Goal: Task Accomplishment & Management: Use online tool/utility

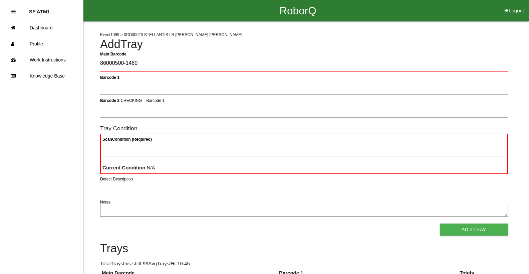
type Barcode "86000500-1460"
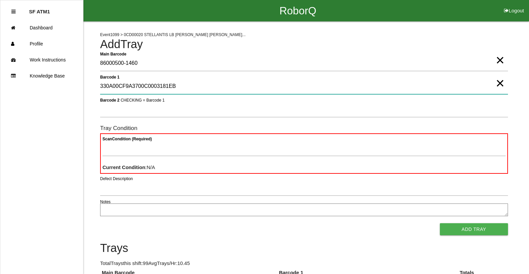
type 1 "330A00CF9A3700C0003181EB"
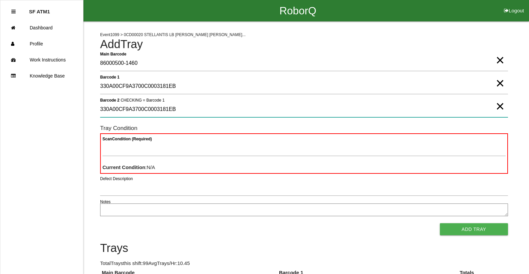
type 2 "330A00CF9A3700C0003181EB"
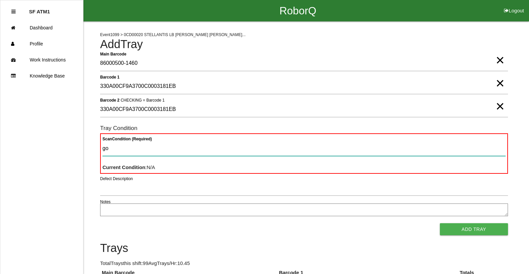
type Condition "goo"
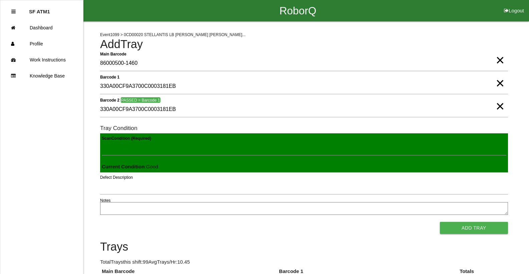
click at [440, 222] on button "Add Tray" at bounding box center [474, 228] width 68 height 12
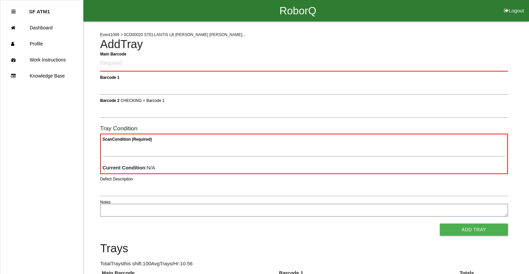
click at [514, 5] on button "Logout" at bounding box center [514, 2] width 30 height 5
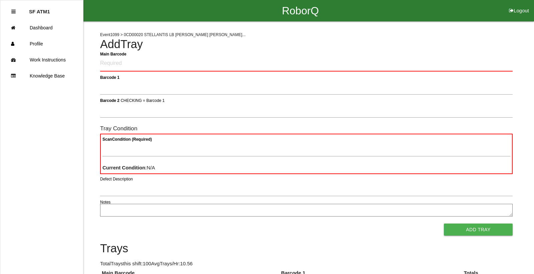
select select "Worker"
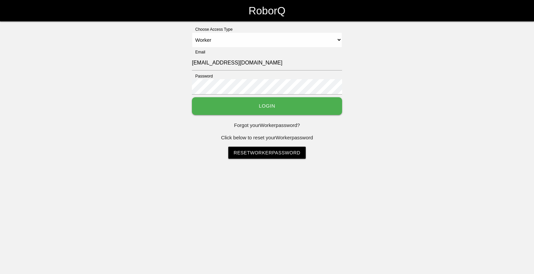
click at [240, 112] on button "Login" at bounding box center [267, 106] width 150 height 18
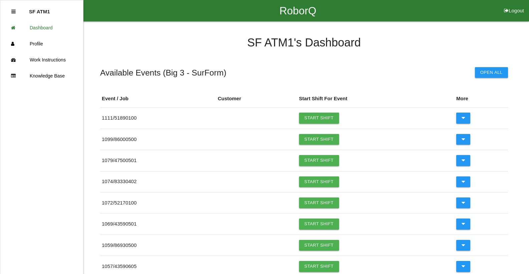
click at [323, 144] on link "Start Shift" at bounding box center [319, 139] width 40 height 11
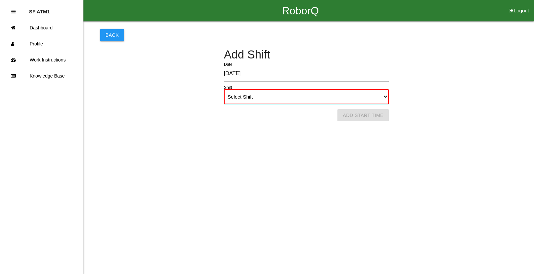
click at [273, 100] on select "Select Shift 1st Shift 2nd Shift 3rd Shift 4th Shift" at bounding box center [306, 96] width 165 height 15
select select "2"
click at [224, 89] on select "Select Shift 1st Shift 2nd Shift 3rd Shift 4th Shift" at bounding box center [306, 96] width 165 height 15
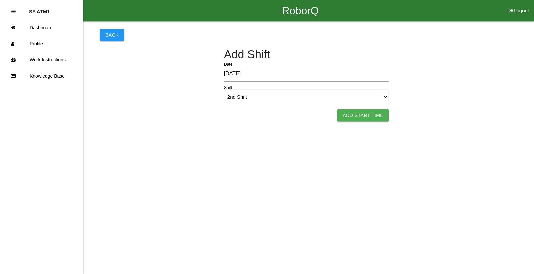
click at [379, 116] on button "Add Start Time" at bounding box center [362, 115] width 51 height 12
select select "4"
select select "27"
select select "2"
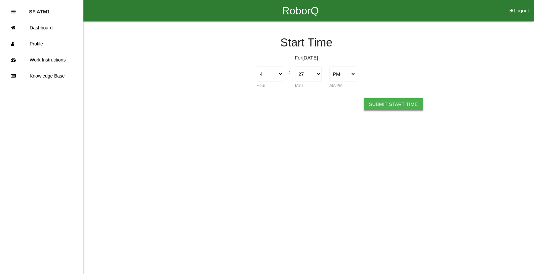
drag, startPoint x: 388, startPoint y: 107, endPoint x: 384, endPoint y: 108, distance: 4.1
click at [388, 108] on button "Submit Start Time" at bounding box center [393, 104] width 59 height 12
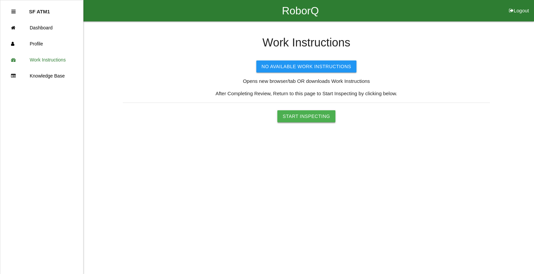
click at [303, 120] on button "Start Inspecting" at bounding box center [306, 116] width 58 height 12
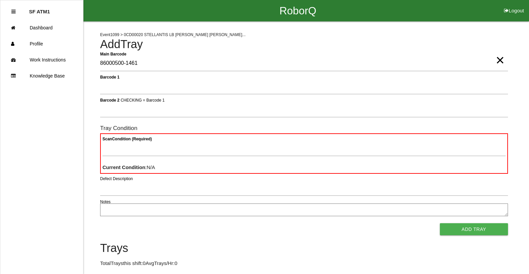
type Barcode "86000500-1461"
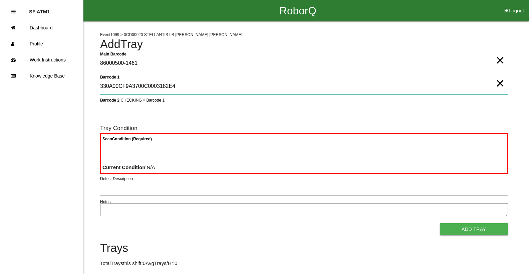
type 1 "330A00CF9A3700C0003182E4"
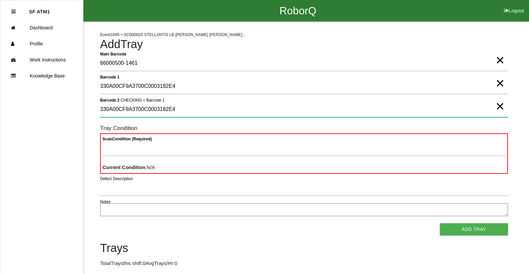
type 2 "330A00CF9A3700C0003182E4"
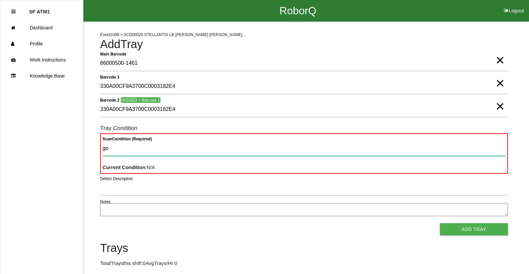
type Condition "goo"
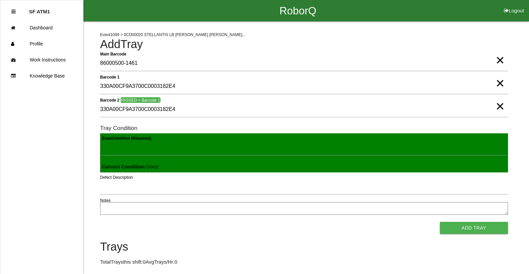
click at [440, 222] on button "Add Tray" at bounding box center [474, 228] width 68 height 12
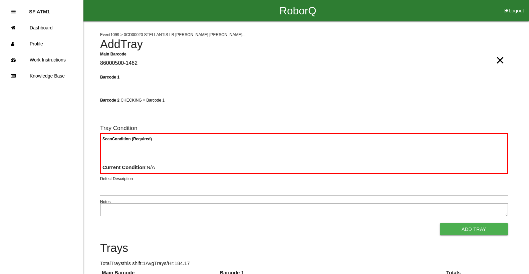
type Barcode "86000500-1462"
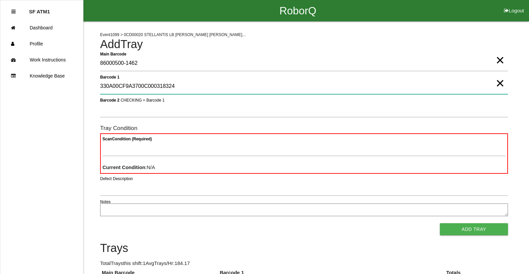
type 1 "330A00CF9A3700C000318324"
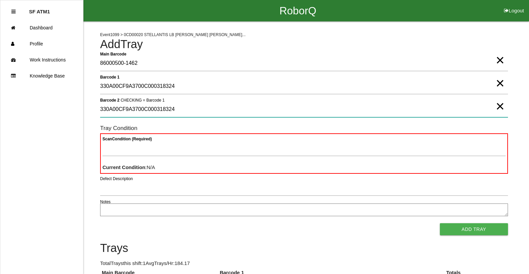
type 2 "330A00CF9A3700C000318324"
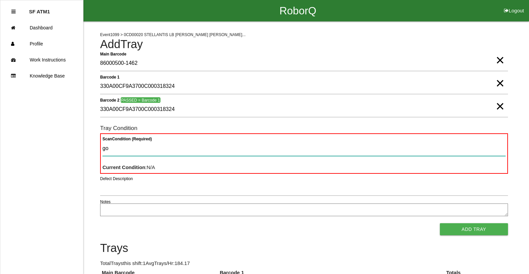
type Condition "goo"
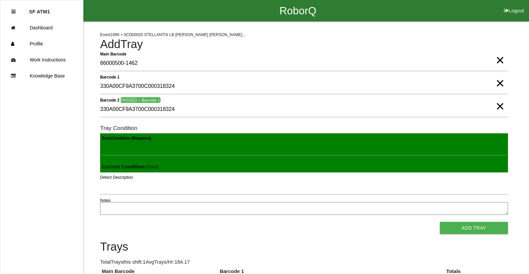
click at [440, 222] on button "Add Tray" at bounding box center [474, 228] width 68 height 12
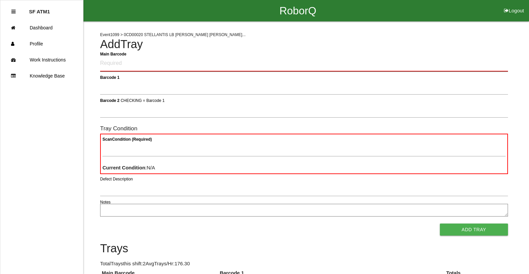
click at [164, 70] on Barcode "Main Barcode" at bounding box center [304, 64] width 408 height 16
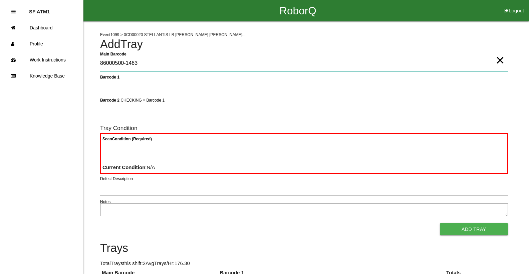
type Barcode "86000500-1463"
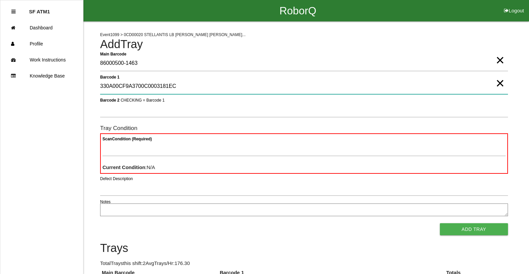
type 1 "330A00CF9A3700C0003181EC"
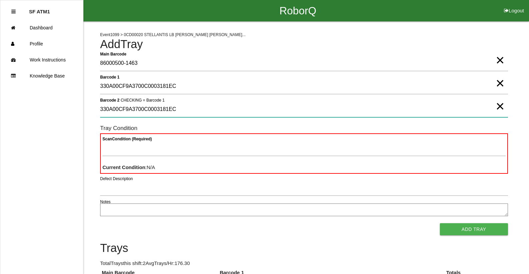
type 2 "330A00CF9A3700C0003181EC"
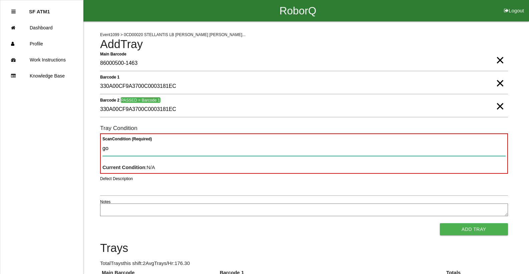
type Condition "goo"
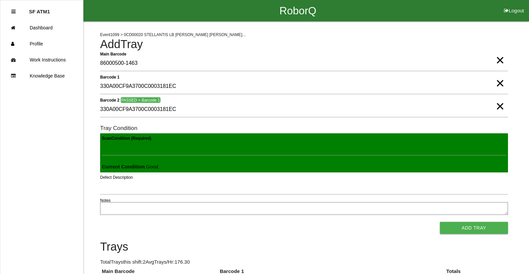
click at [440, 222] on button "Add Tray" at bounding box center [474, 228] width 68 height 12
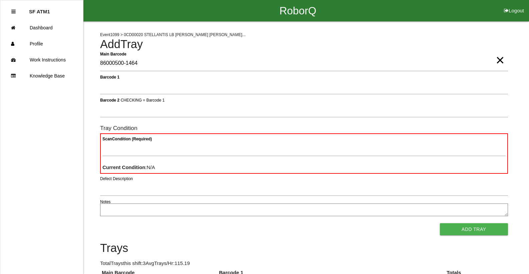
type Barcode "86000500-1464"
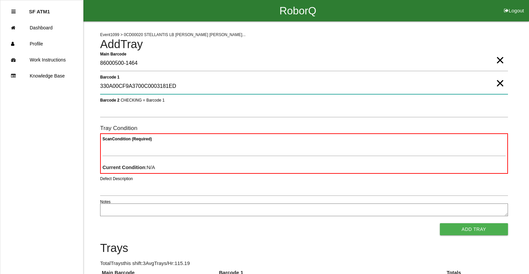
type 1 "330A00CF9A3700C0003181ED"
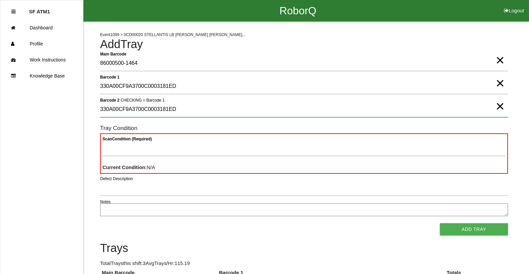
type 2 "330A00CF9A3700C0003181ED"
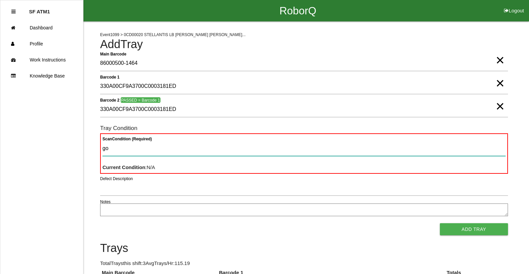
type Condition "goo"
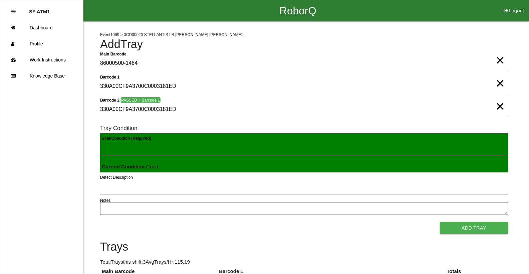
click at [440, 222] on button "Add Tray" at bounding box center [474, 228] width 68 height 12
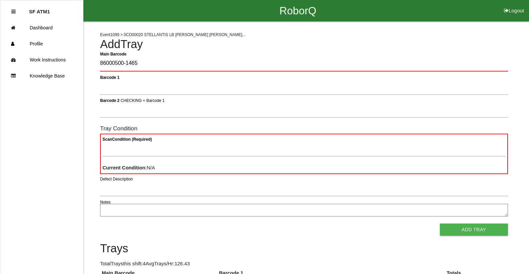
type Barcode "86000500-1465"
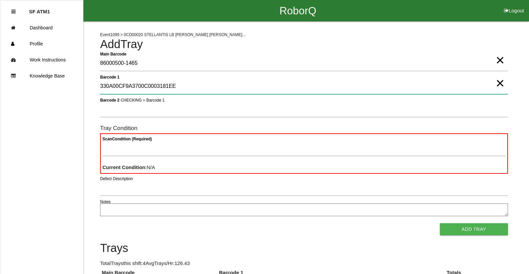
type 1 "330A00CF9A3700C0003181EE"
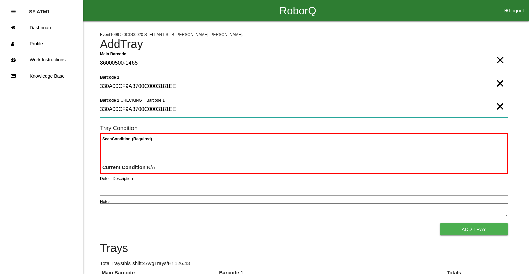
type 2 "330A00CF9A3700C0003181EE"
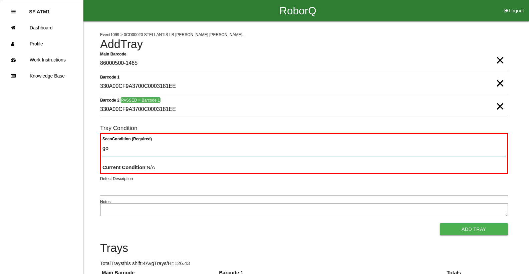
type Condition "goo"
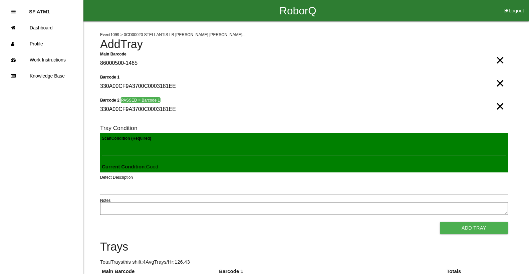
click at [440, 222] on button "Add Tray" at bounding box center [474, 228] width 68 height 12
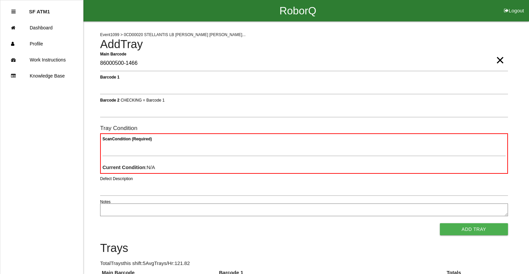
type Barcode "86000500-1466"
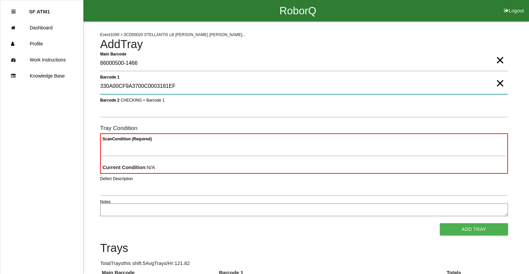
type 1 "330A00CF9A3700C0003181EF"
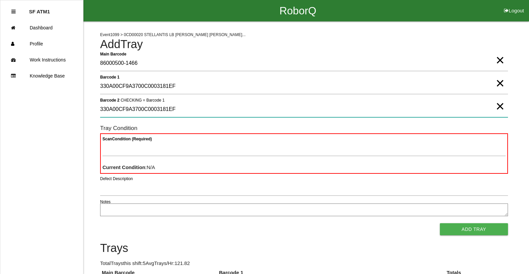
type 2 "330A00CF9A3700C0003181EF"
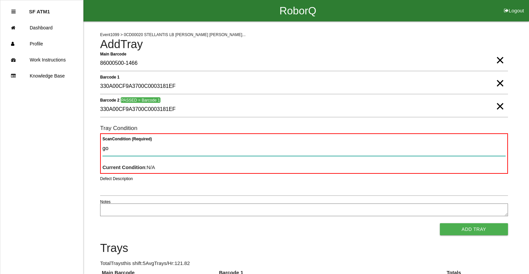
type Condition "goo"
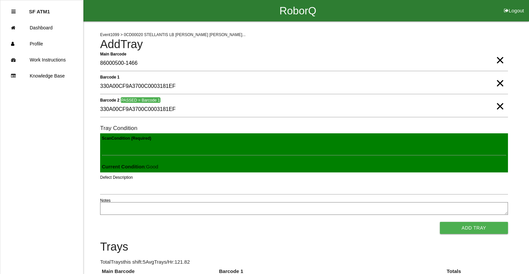
click at [440, 222] on button "Add Tray" at bounding box center [474, 228] width 68 height 12
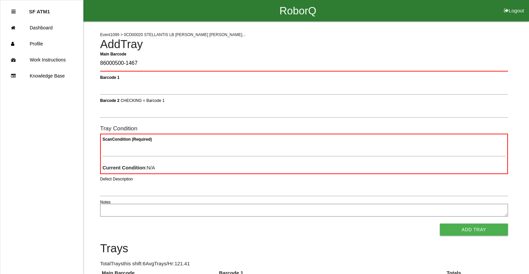
type Barcode "86000500-1467"
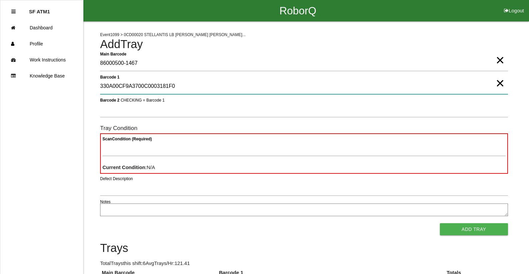
type 1 "330A00CF9A3700C0003181F0"
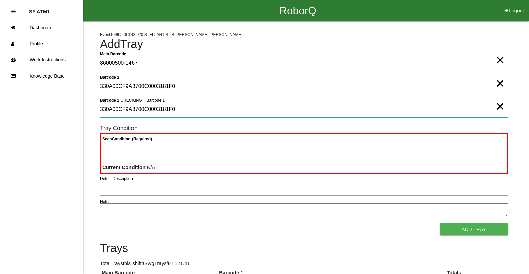
type 2 "330A00CF9A3700C0003181F0"
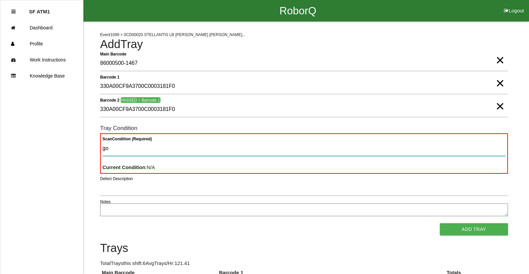
type Condition "goo"
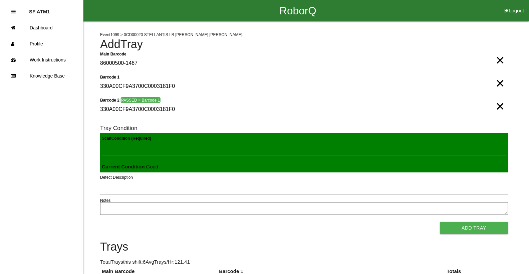
click at [440, 222] on button "Add Tray" at bounding box center [474, 228] width 68 height 12
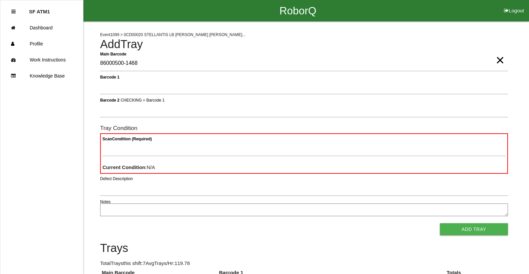
type Barcode "86000500-1468"
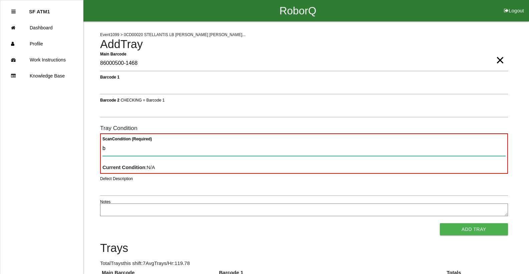
type Condition "ba"
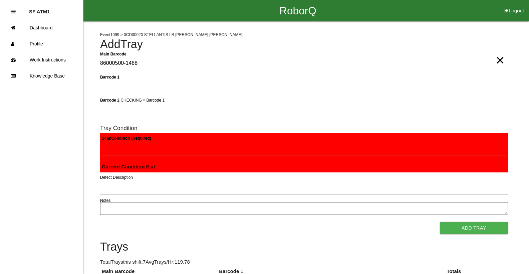
click at [440, 222] on button "Add Tray" at bounding box center [474, 228] width 68 height 12
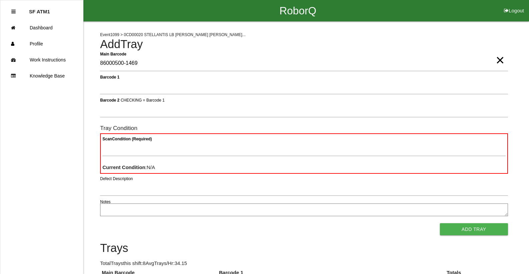
type Barcode "86000500-1469"
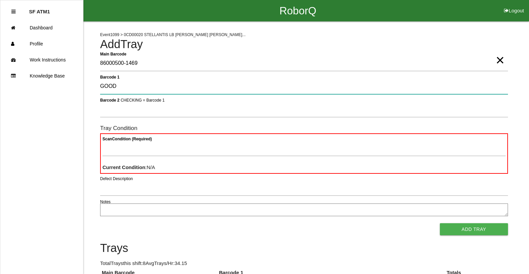
type 1 "GOOD"
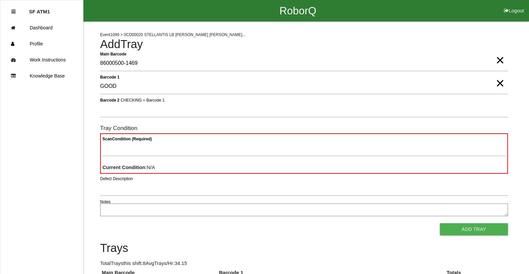
drag, startPoint x: 534, startPoint y: 129, endPoint x: 500, endPoint y: 88, distance: 53.6
click at [500, 83] on span "×" at bounding box center [500, 76] width 9 height 13
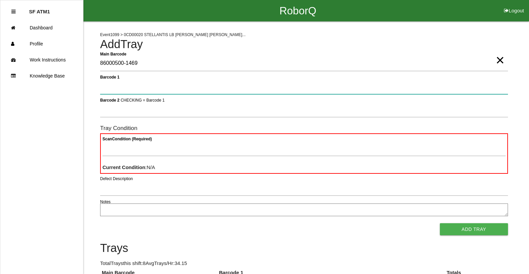
click at [195, 87] on 1 "Barcode 1" at bounding box center [304, 86] width 408 height 15
type 1 "330A00CF9A3700C0003181F1"
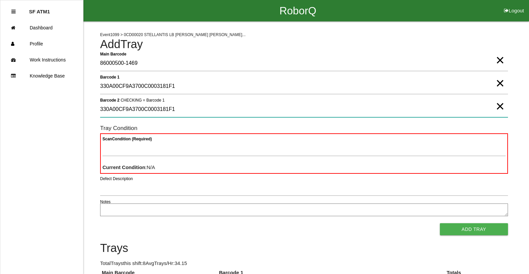
type 2 "330A00CF9A3700C0003181F1"
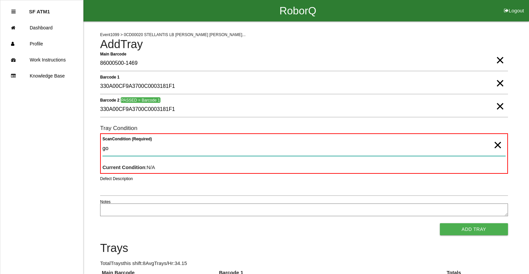
type Condition "goo"
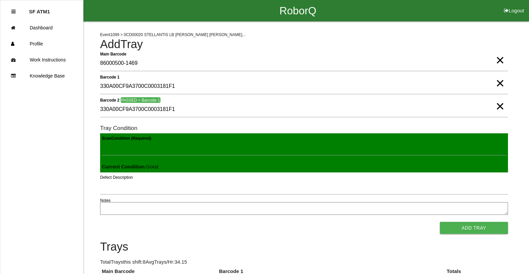
click at [440, 222] on button "Add Tray" at bounding box center [474, 228] width 68 height 12
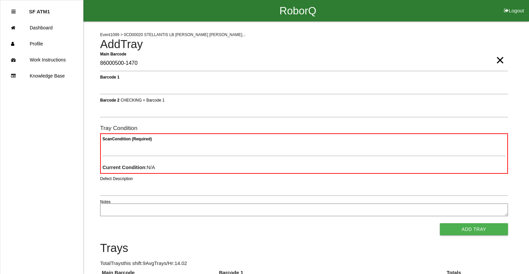
type Barcode "86000500-1470"
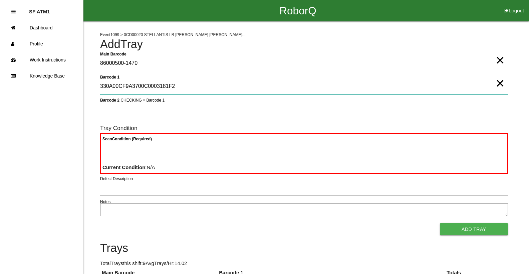
type 1 "330A00CF9A3700C0003181F2"
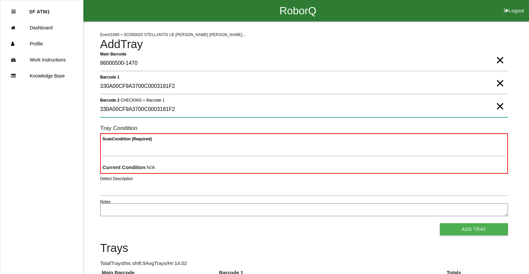
type 2 "330A00CF9A3700C0003181F2"
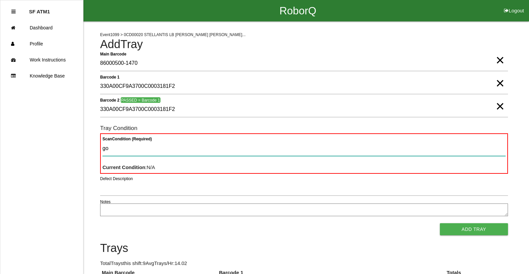
type Condition "goo"
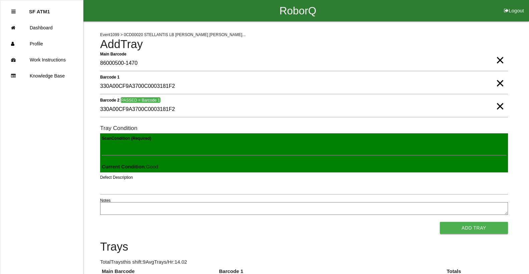
click at [440, 222] on button "Add Tray" at bounding box center [474, 228] width 68 height 12
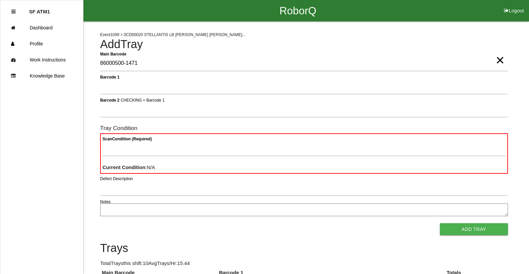
type Barcode "86000500-1471"
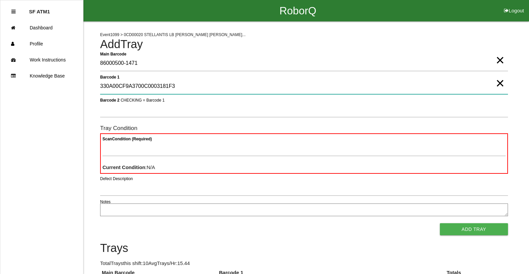
type 1 "330A00CF9A3700C0003181F3"
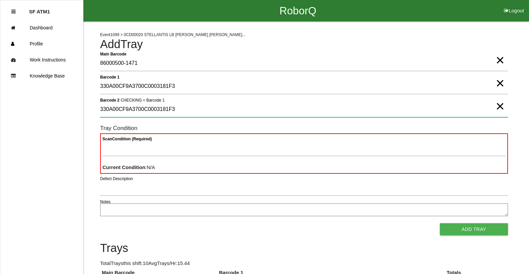
type 2 "330A00CF9A3700C0003181F3"
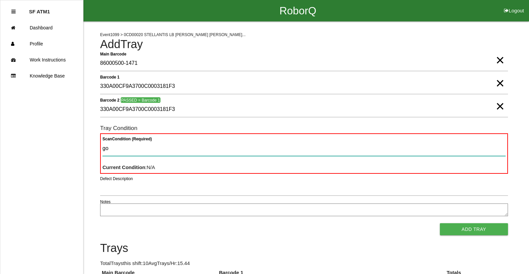
type Condition "goo"
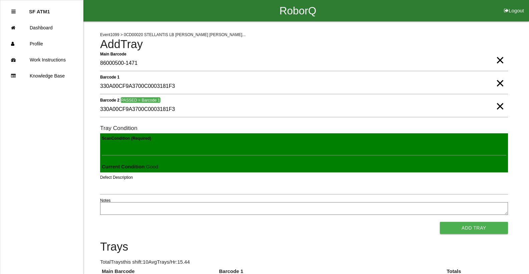
click at [440, 222] on button "Add Tray" at bounding box center [474, 228] width 68 height 12
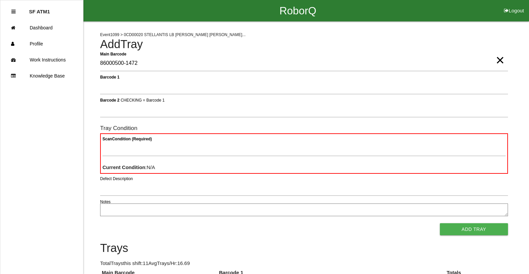
type Barcode "86000500-1472"
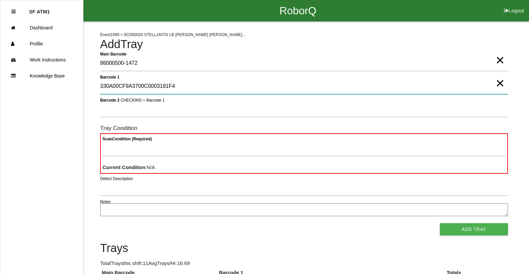
type 1 "330A00CF9A3700C0003181F4"
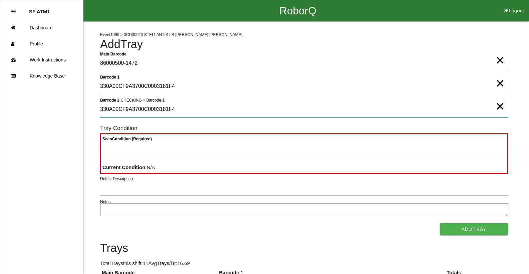
type 2 "330A00CF9A3700C0003181F4"
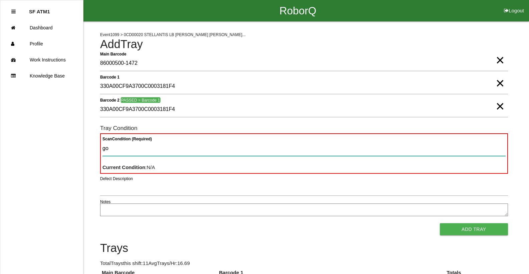
type Condition "goo"
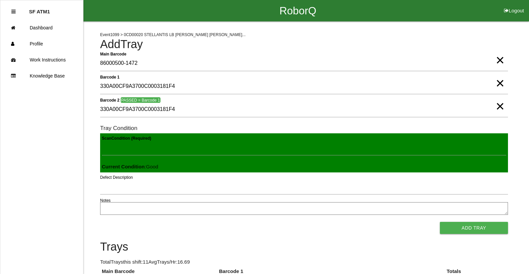
click at [440, 222] on button "Add Tray" at bounding box center [474, 228] width 68 height 12
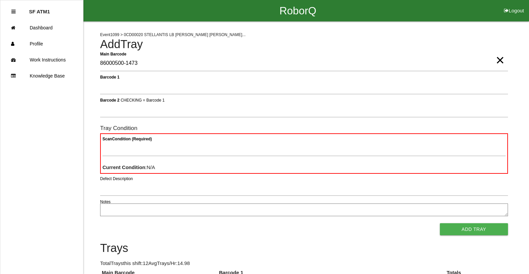
type Barcode "86000500-1473"
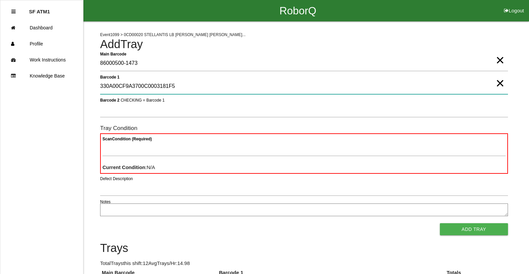
type 1 "330A00CF9A3700C0003181F5"
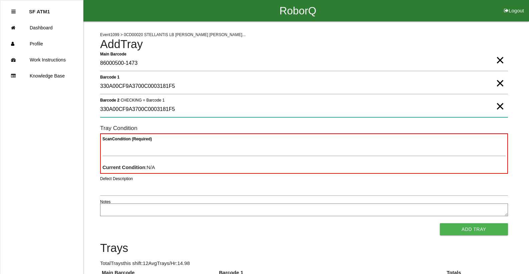
type 2 "330A00CF9A3700C0003181F5"
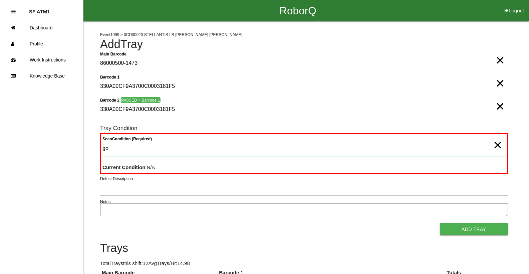
type Condition "goo"
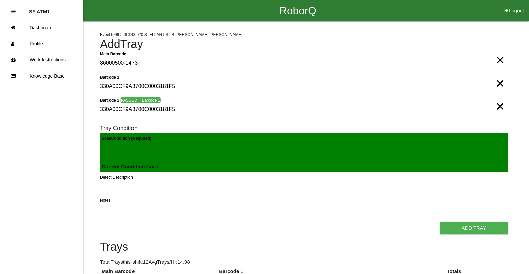
click button "Add Tray" at bounding box center [474, 228] width 68 height 12
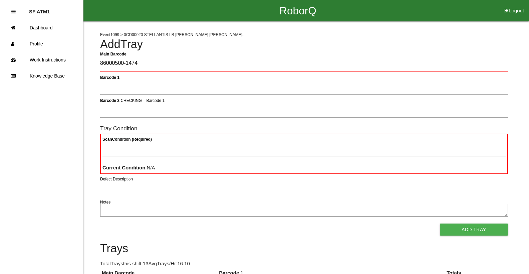
type Barcode "86000500-1474"
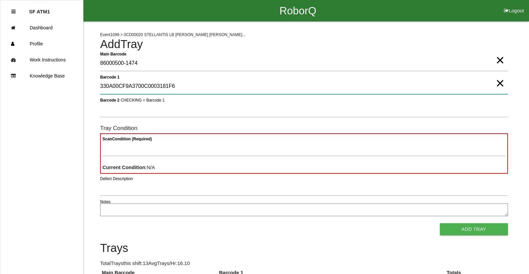
type 1 "330A00CF9A3700C0003181F6"
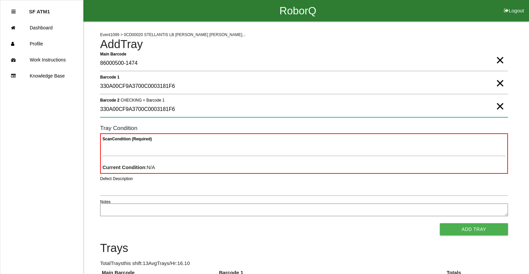
type 2 "330A00CF9A3700C0003181F6"
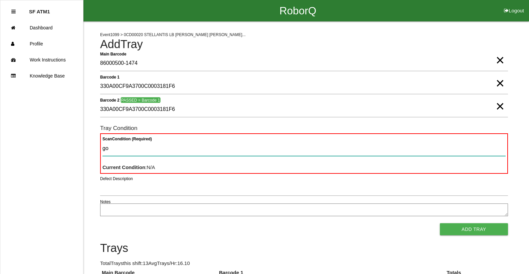
type Condition "goo"
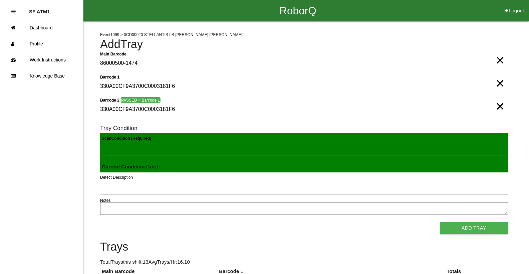
click at [440, 222] on button "Add Tray" at bounding box center [474, 228] width 68 height 12
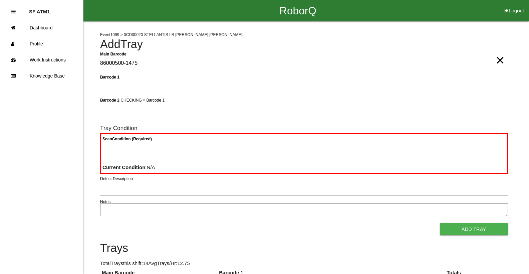
type Barcode "86000500-1475"
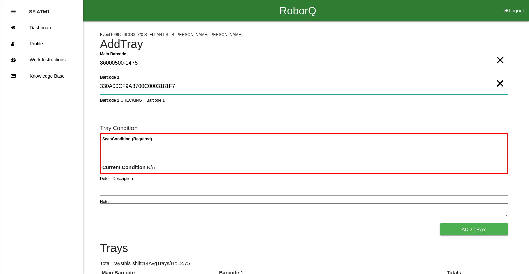
type 1 "330A00CF9A3700C0003181F7"
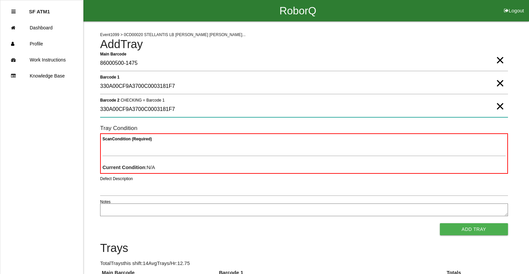
type 2 "330A00CF9A3700C0003181F7"
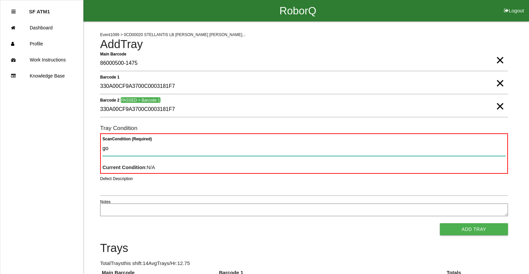
type Condition "goo"
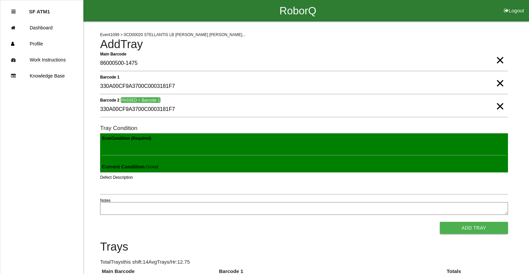
click at [440, 222] on button "Add Tray" at bounding box center [474, 228] width 68 height 12
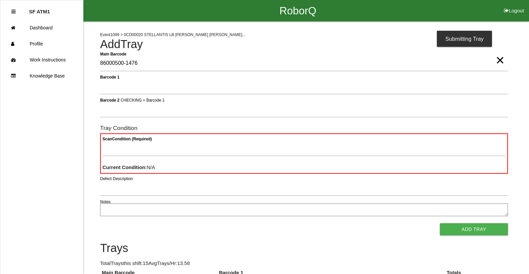
type Barcode "86000500-1476"
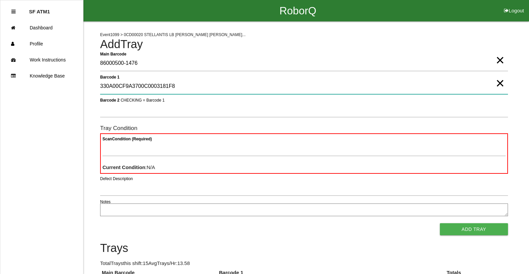
type 1 "330A00CF9A3700C0003181F8"
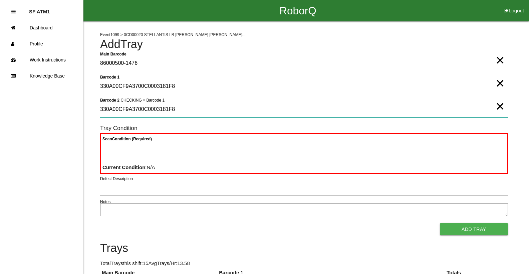
type 2 "330A00CF9A3700C0003181F8"
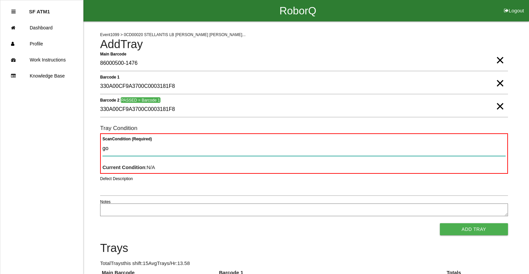
type Condition "goo"
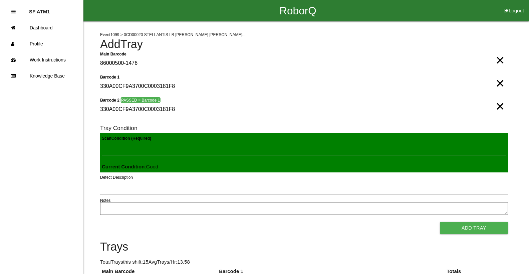
click at [440, 222] on button "Add Tray" at bounding box center [474, 228] width 68 height 12
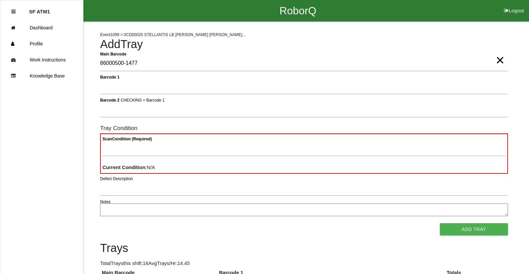
type Barcode "86000500-1477"
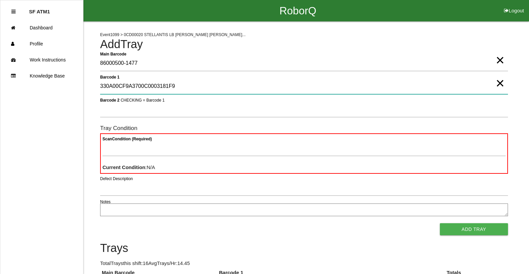
type 1 "330A00CF9A3700C0003181F9"
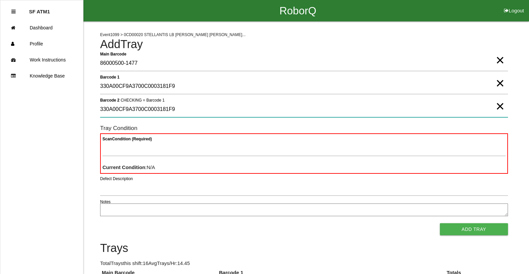
type 2 "330A00CF9A3700C0003181F9"
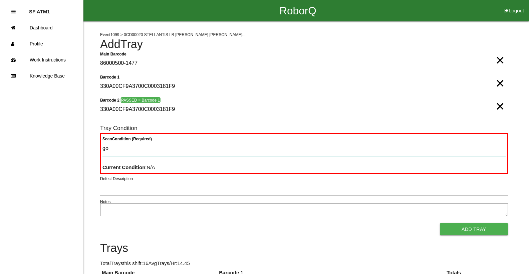
type Condition "goo"
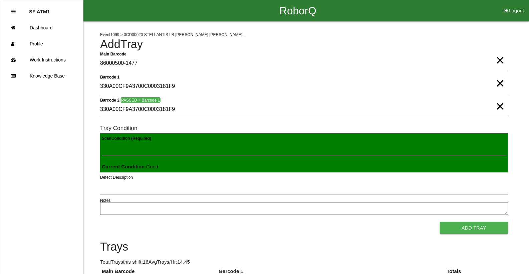
click at [440, 222] on button "Add Tray" at bounding box center [474, 228] width 68 height 12
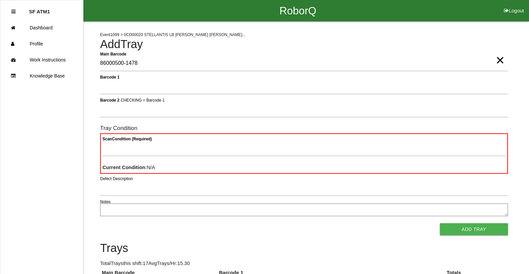
type Barcode "86000500-1478"
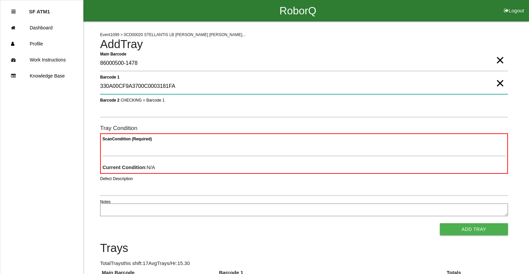
type 1 "330A00CF9A3700C0003181FA"
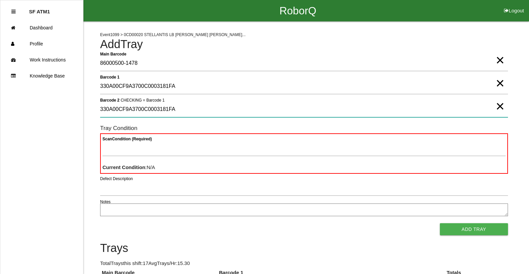
type 2 "330A00CF9A3700C0003181FA"
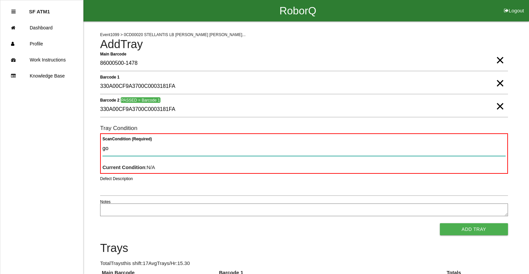
type Condition "goo"
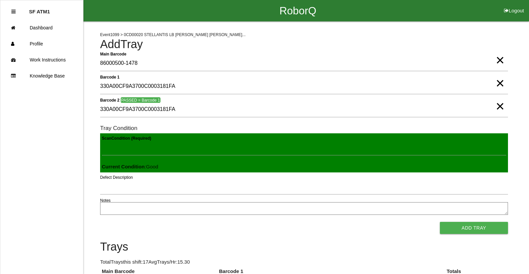
click at [440, 222] on button "Add Tray" at bounding box center [474, 228] width 68 height 12
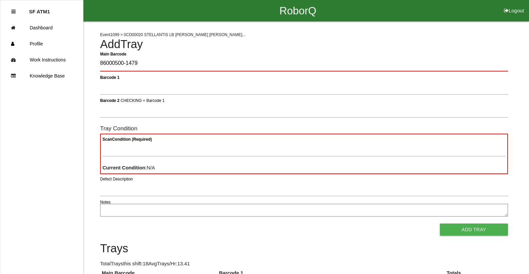
type Barcode "86000500-1479"
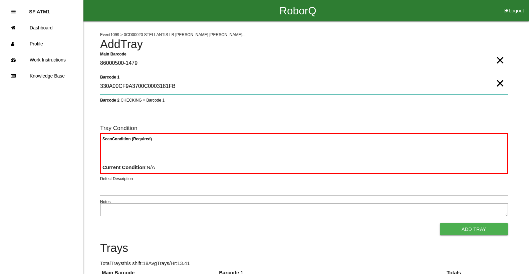
type 1 "330A00CF9A3700C0003181FB"
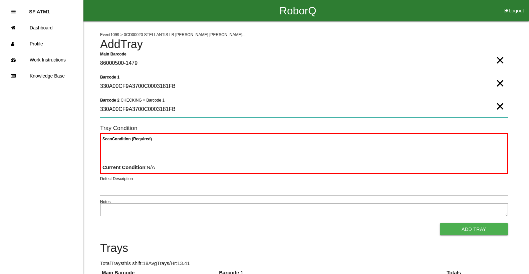
type 2 "330A00CF9A3700C0003181FB"
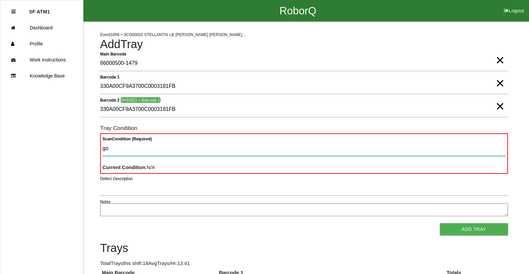
type Condition "goo"
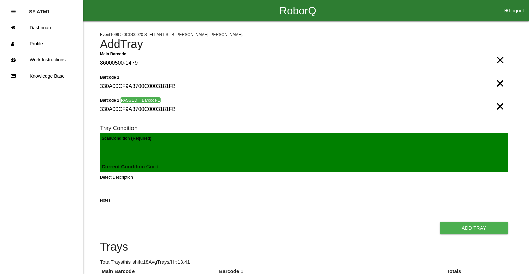
click at [440, 222] on button "Add Tray" at bounding box center [474, 228] width 68 height 12
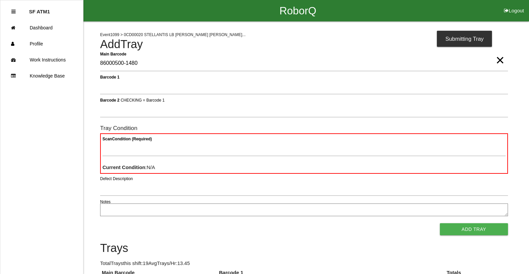
type Barcode "86000500-1480"
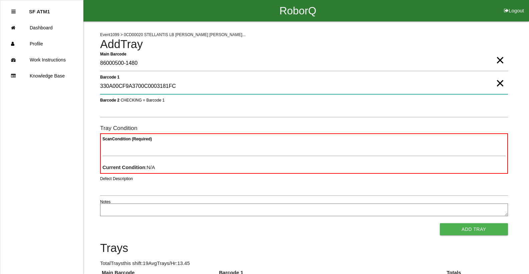
type 1 "330A00CF9A3700C0003181FC"
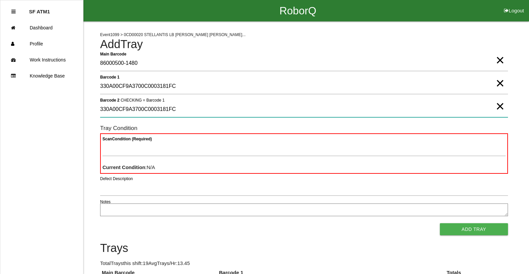
type 2 "330A00CF9A3700C0003181FC"
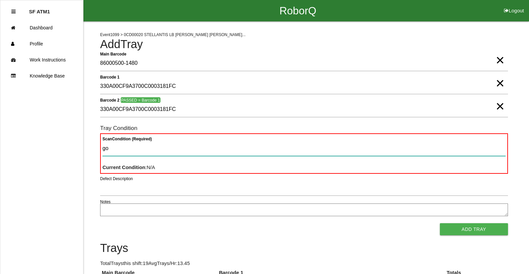
type Condition "goo"
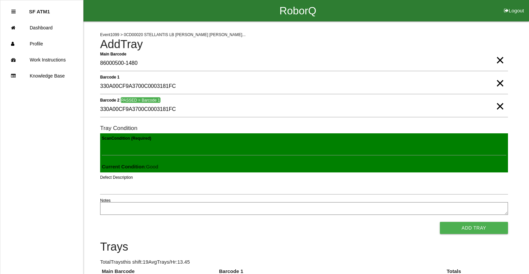
click at [440, 222] on button "Add Tray" at bounding box center [474, 228] width 68 height 12
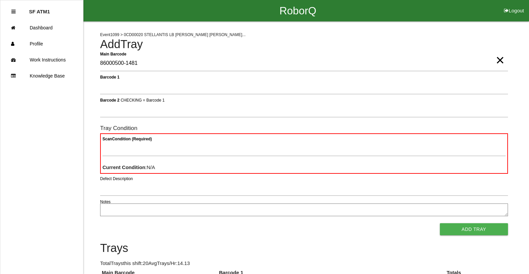
type Barcode "86000500-1481"
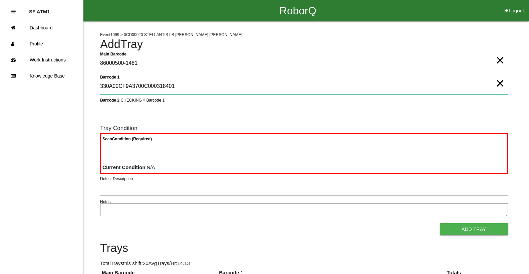
type 1 "330A00CF9A3700C000318401"
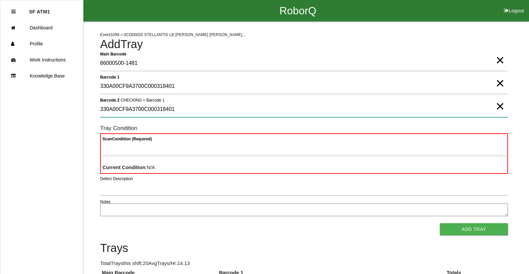
type 2 "330A00CF9A3700C000318401"
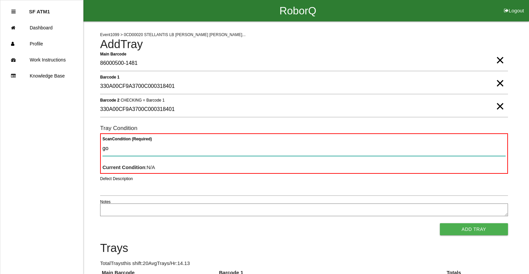
type Condition "goo"
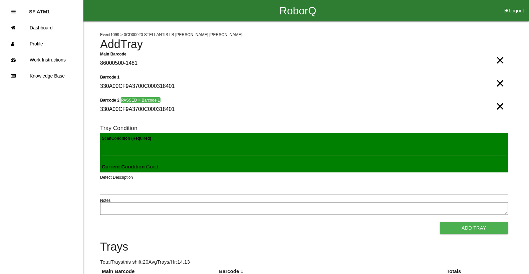
click at [440, 222] on button "Add Tray" at bounding box center [474, 228] width 68 height 12
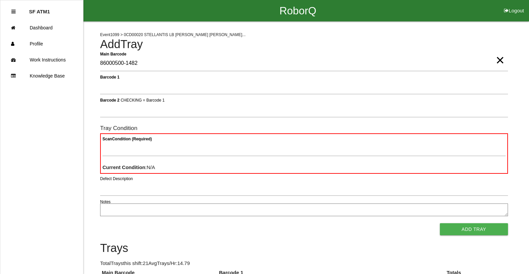
type Barcode "86000500-1482"
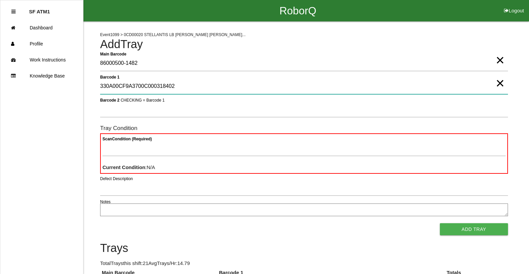
type 1 "330A00CF9A3700C000318402"
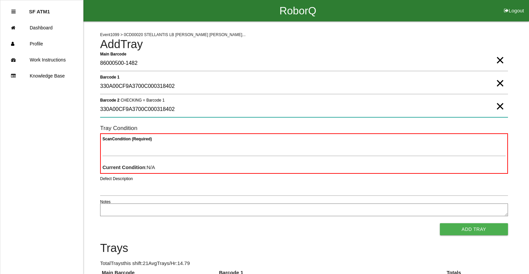
type 2 "330A00CF9A3700C000318402"
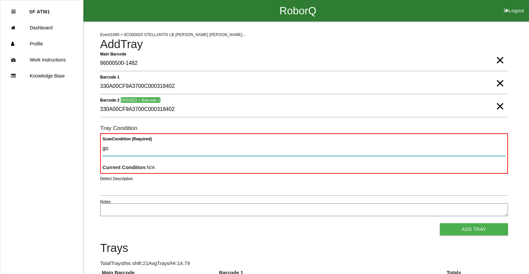
type Condition "goo"
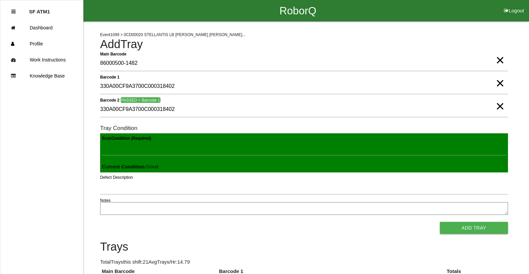
click at [440, 222] on button "Add Tray" at bounding box center [474, 228] width 68 height 12
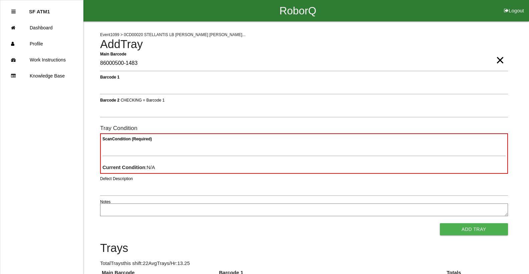
type Barcode "86000500-1483"
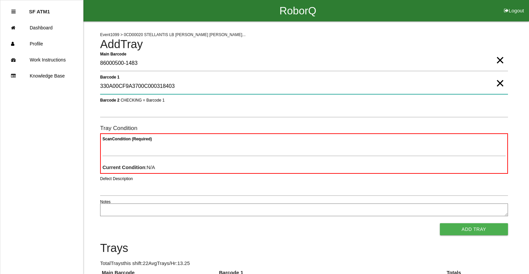
type 1 "330A00CF9A3700C000318403"
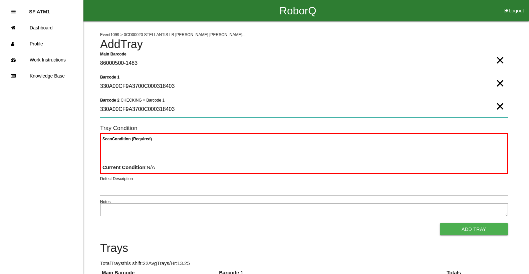
type 2 "330A00CF9A3700C000318403"
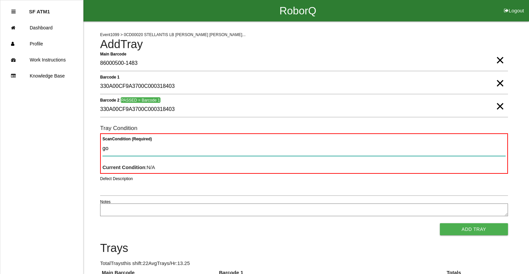
type Condition "goo"
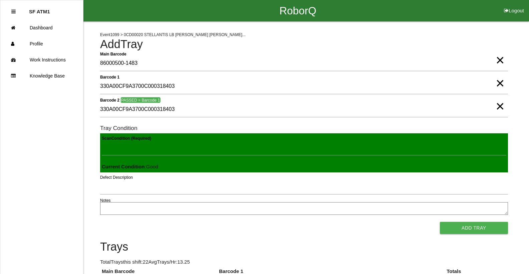
click at [440, 222] on button "Add Tray" at bounding box center [474, 228] width 68 height 12
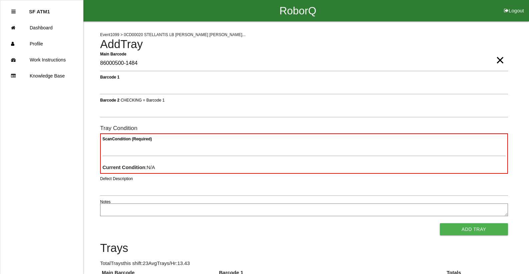
type Barcode "86000500-1484"
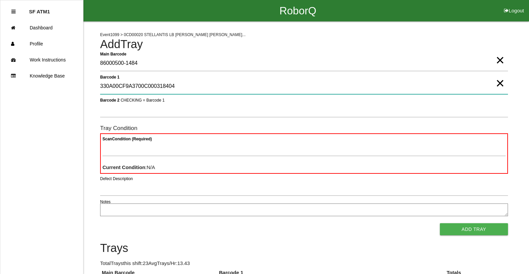
type 1 "330A00CF9A3700C000318404"
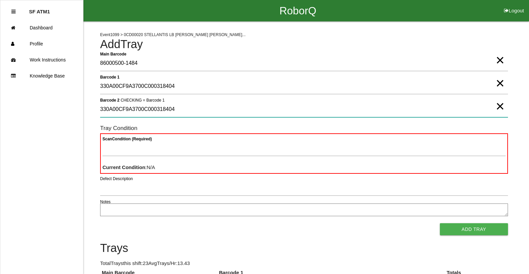
type 2 "330A00CF9A3700C000318404"
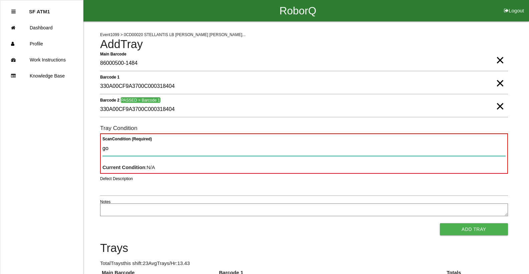
type Condition "goo"
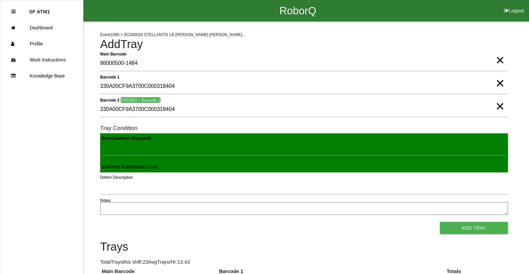
click at [440, 222] on button "Add Tray" at bounding box center [474, 228] width 68 height 12
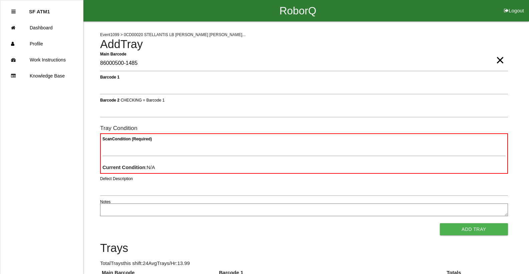
type Barcode "86000500-1485"
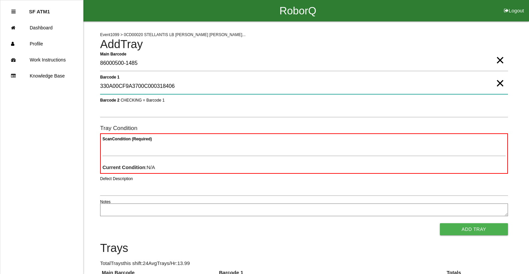
type 1 "330A00CF9A3700C000318406"
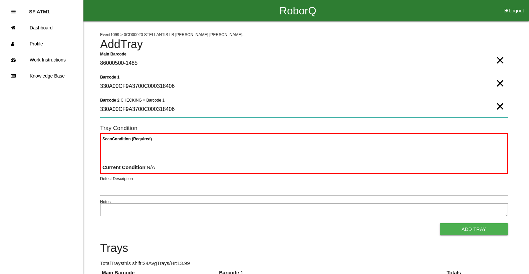
type 2 "330A00CF9A3700C000318406"
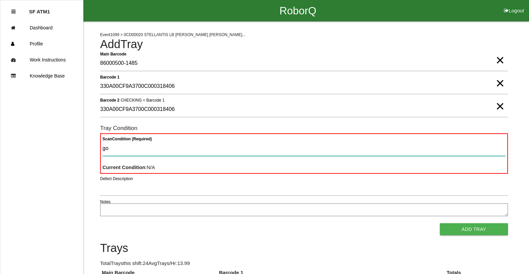
type Condition "goo"
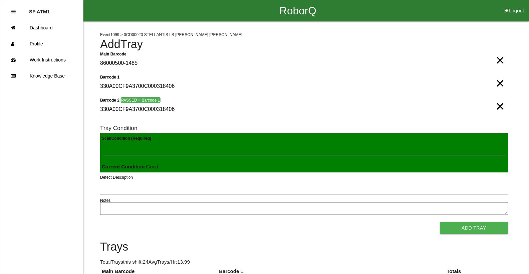
click at [440, 222] on button "Add Tray" at bounding box center [474, 228] width 68 height 12
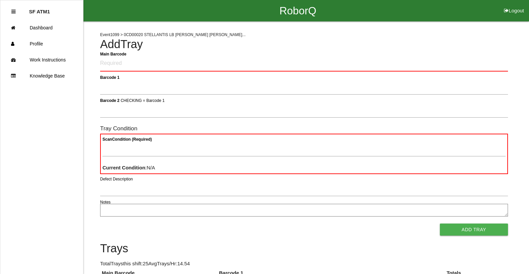
drag, startPoint x: 406, startPoint y: 56, endPoint x: 335, endPoint y: 51, distance: 70.6
click at [339, 50] on h4 "Add Tray" at bounding box center [304, 44] width 408 height 13
click at [338, 62] on Barcode "Main Barcode" at bounding box center [304, 64] width 408 height 16
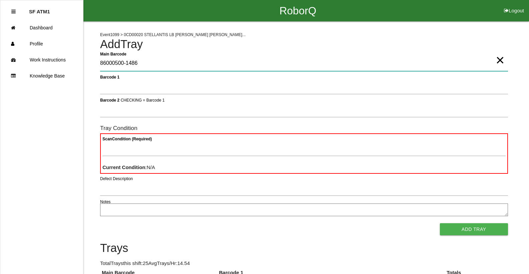
type Barcode "86000500-1486"
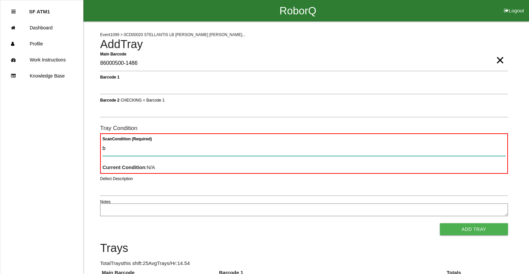
type Condition "ba"
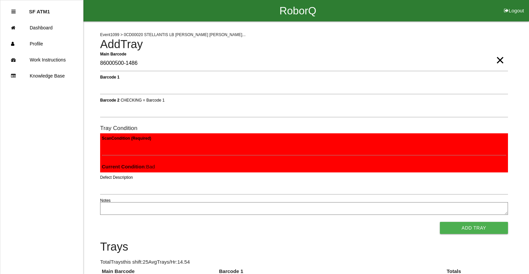
click at [440, 222] on button "Add Tray" at bounding box center [474, 228] width 68 height 12
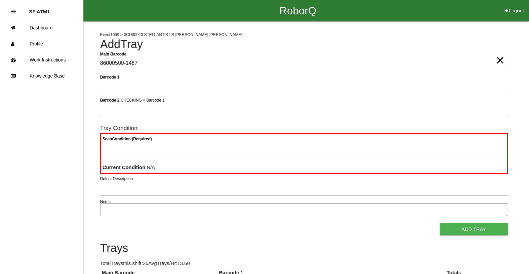
type Barcode "86000500-1487"
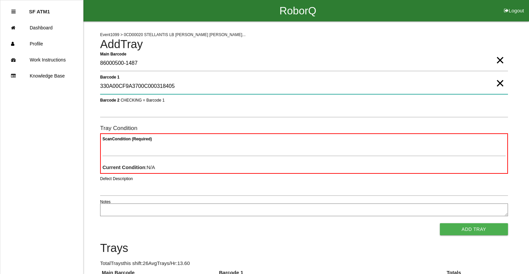
type 1 "330A00CF9A3700C000318405"
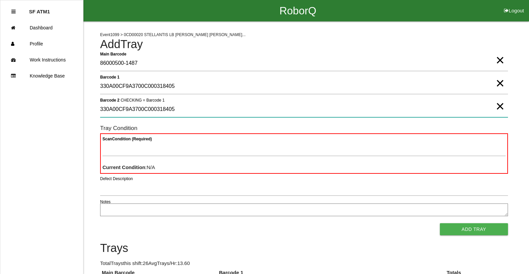
type 2 "330A00CF9A3700C000318405"
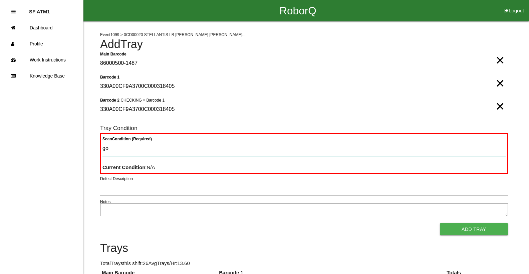
type Condition "goo"
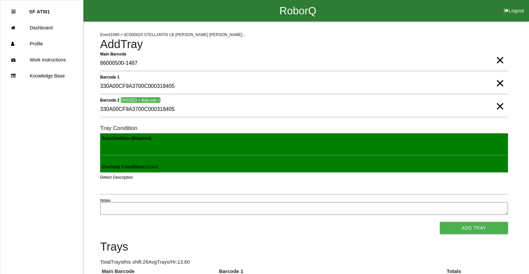
click at [440, 222] on button "Add Tray" at bounding box center [474, 228] width 68 height 12
click button "Add Tray" at bounding box center [474, 228] width 68 height 12
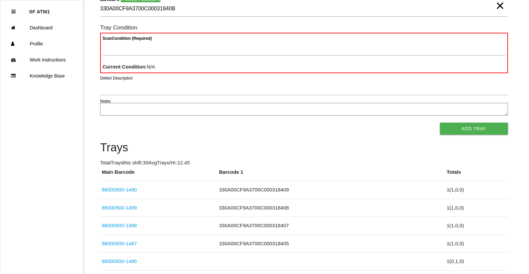
scroll to position [22, 0]
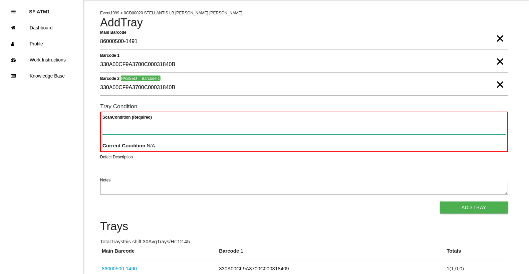
click at [235, 130] on Condition "Scan Condition (Required)" at bounding box center [303, 126] width 403 height 15
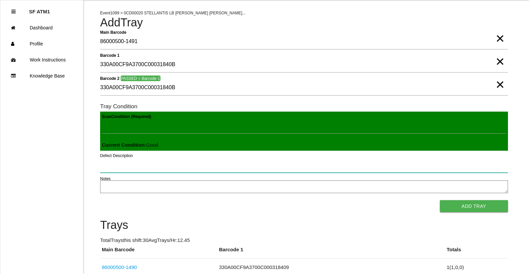
click at [440, 200] on button "Add Tray" at bounding box center [474, 206] width 68 height 12
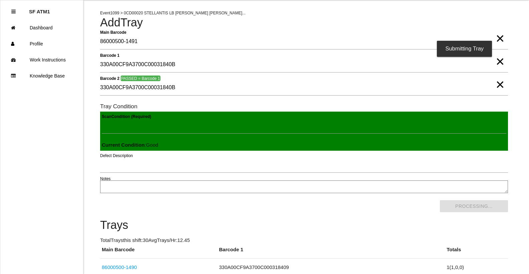
scroll to position [0, 0]
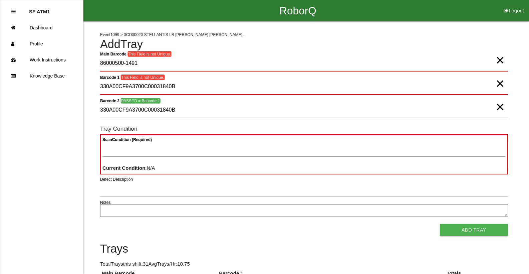
click at [497, 60] on span "×" at bounding box center [500, 53] width 9 height 13
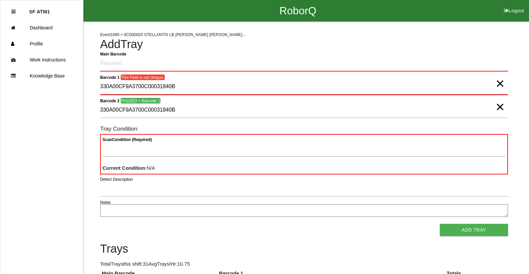
click at [504, 87] on div "Barcode 1 This Field is not Unique. 330A00CF9A3700C00031840B ×" at bounding box center [304, 88] width 408 height 18
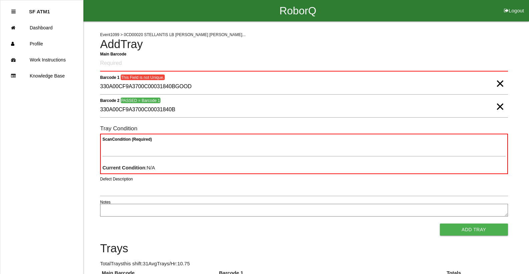
click at [501, 83] on span "×" at bounding box center [500, 76] width 9 height 13
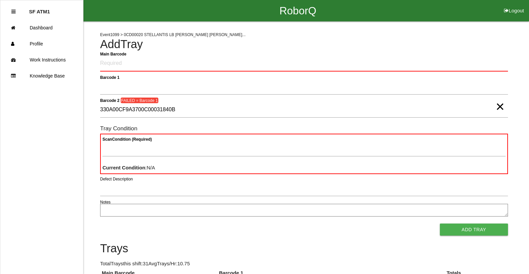
click at [496, 106] on span "×" at bounding box center [500, 99] width 9 height 13
click at [145, 68] on Barcode "Main Barcode" at bounding box center [304, 64] width 408 height 16
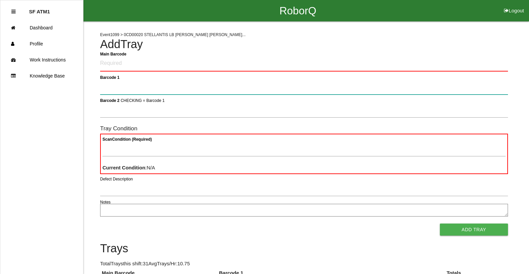
drag, startPoint x: 143, startPoint y: 93, endPoint x: 142, endPoint y: 102, distance: 9.4
click at [143, 90] on 1 "Barcode 1" at bounding box center [304, 86] width 408 height 15
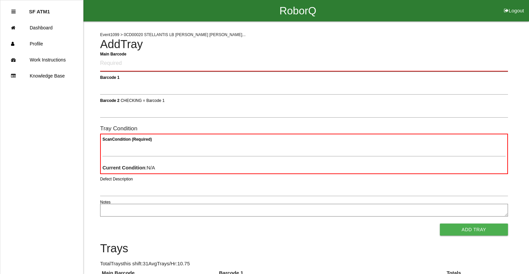
click at [121, 62] on Barcode "Main Barcode" at bounding box center [304, 64] width 408 height 16
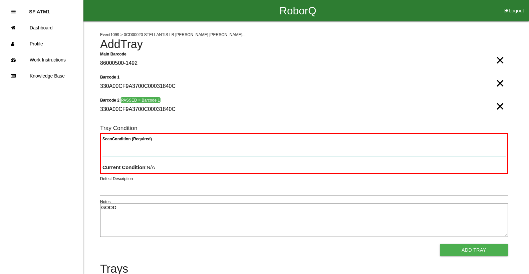
click at [175, 145] on Condition "Scan Condition (Required)" at bounding box center [303, 148] width 403 height 15
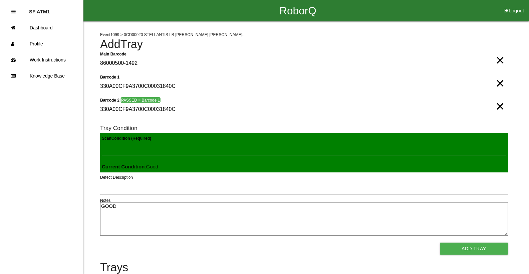
click at [440, 242] on button "Add Tray" at bounding box center [474, 248] width 68 height 12
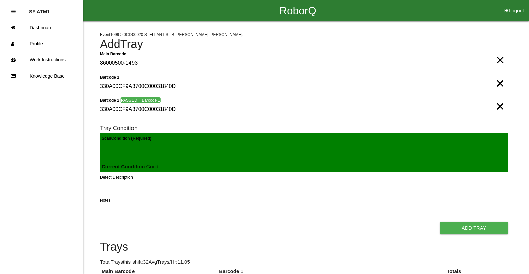
click at [440, 222] on button "Add Tray" at bounding box center [474, 228] width 68 height 12
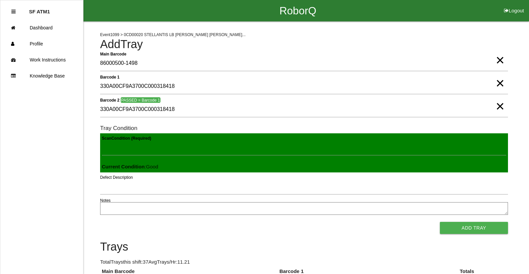
click at [440, 222] on button "Add Tray" at bounding box center [474, 228] width 68 height 12
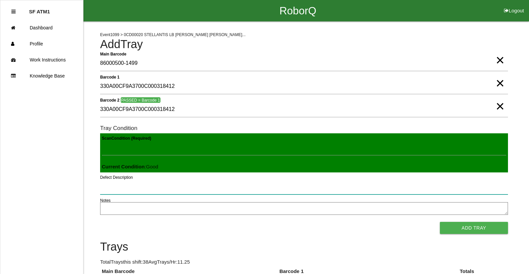
click at [440, 222] on button "Add Tray" at bounding box center [474, 228] width 68 height 12
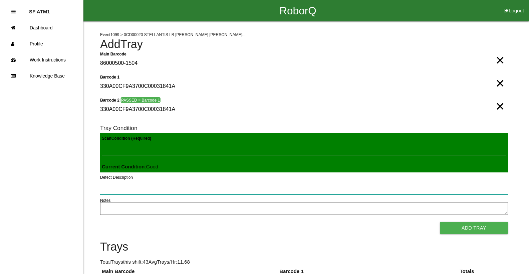
click at [440, 222] on button "Add Tray" at bounding box center [474, 228] width 68 height 12
click button "Add Tray" at bounding box center [474, 228] width 68 height 12
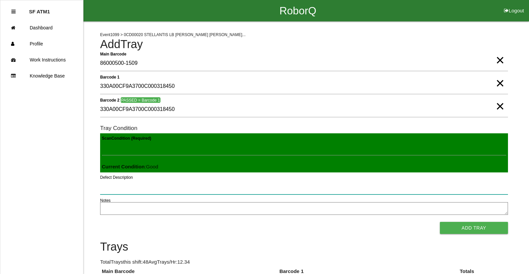
click at [440, 222] on button "Add Tray" at bounding box center [474, 228] width 68 height 12
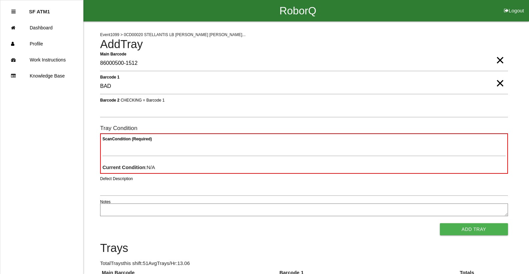
click at [497, 83] on span "×" at bounding box center [500, 76] width 9 height 13
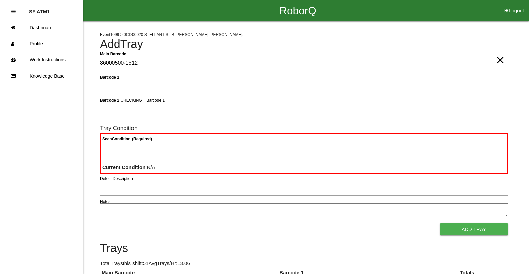
click at [260, 147] on Condition "Scan Condition (Required)" at bounding box center [303, 148] width 403 height 15
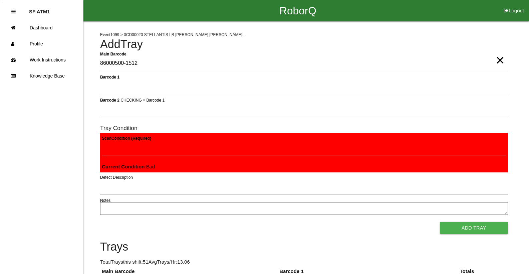
click at [440, 222] on button "Add Tray" at bounding box center [474, 228] width 68 height 12
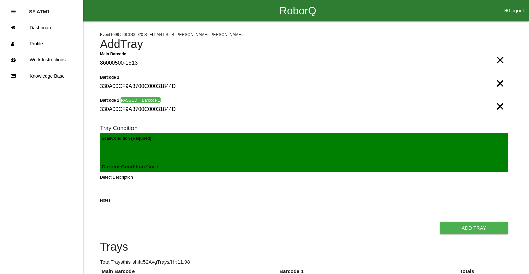
click at [440, 222] on button "Add Tray" at bounding box center [474, 228] width 68 height 12
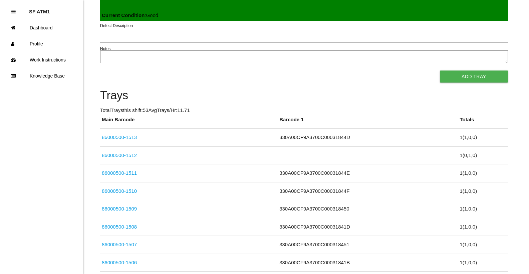
scroll to position [399, 0]
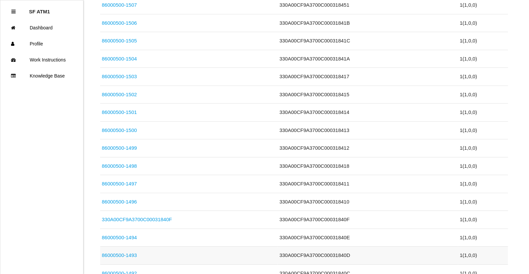
drag, startPoint x: 382, startPoint y: 259, endPoint x: 374, endPoint y: 254, distance: 8.7
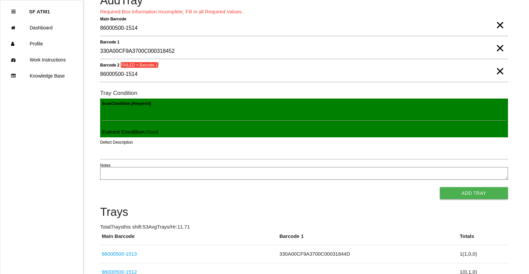
scroll to position [0, 0]
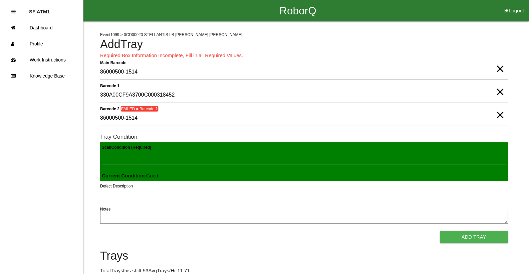
click at [499, 115] on span "×" at bounding box center [500, 107] width 9 height 13
click at [502, 92] on span "×" at bounding box center [500, 84] width 9 height 13
click at [503, 69] on span "×" at bounding box center [500, 61] width 9 height 13
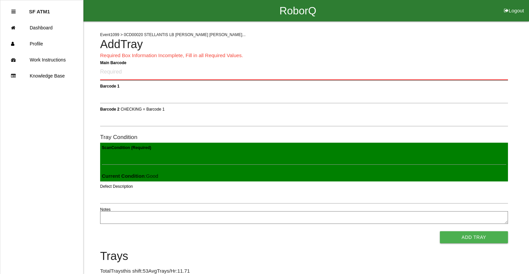
click at [416, 70] on Barcode "Main Barcode" at bounding box center [304, 72] width 408 height 16
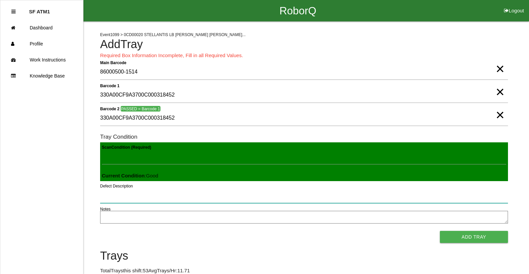
click at [440, 231] on button "Add Tray" at bounding box center [474, 237] width 68 height 12
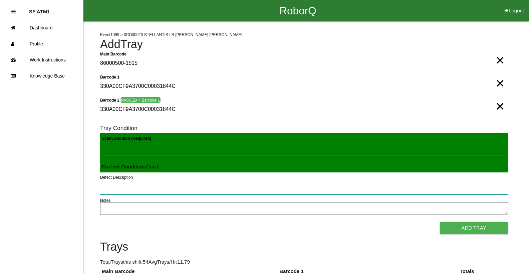
click at [440, 222] on button "Add Tray" at bounding box center [474, 228] width 68 height 12
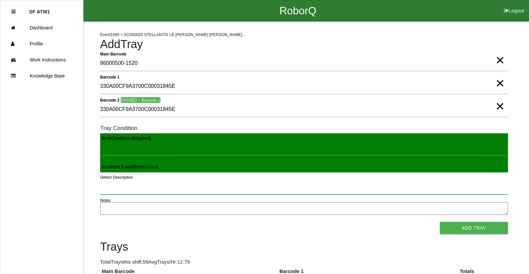
click at [440, 222] on button "Add Tray" at bounding box center [474, 228] width 68 height 12
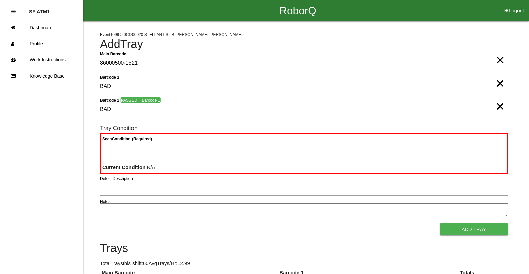
drag, startPoint x: 502, startPoint y: 63, endPoint x: 501, endPoint y: 60, distance: 3.5
click at [501, 60] on span "×" at bounding box center [500, 53] width 9 height 13
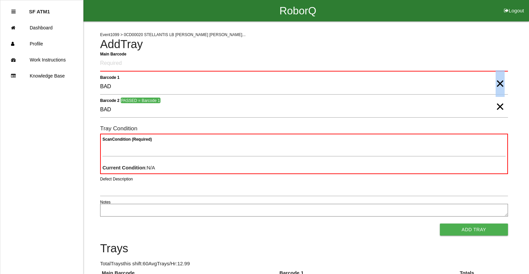
click at [500, 83] on span "×" at bounding box center [500, 76] width 9 height 13
click at [502, 106] on span "×" at bounding box center [500, 99] width 9 height 13
click at [341, 61] on Barcode "Main Barcode" at bounding box center [304, 64] width 408 height 16
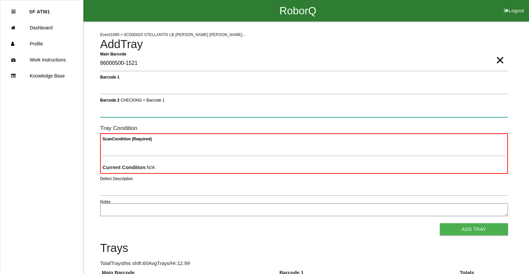
drag, startPoint x: 210, startPoint y: 109, endPoint x: 226, endPoint y: 115, distance: 16.8
click at [210, 109] on 2 "Barcode 2 CHECKING = Barcode 1" at bounding box center [304, 109] width 408 height 15
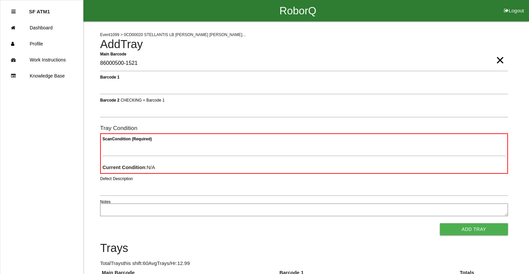
click at [356, 137] on div "Scan Condition (Required) Current Condition : N/A" at bounding box center [304, 153] width 408 height 40
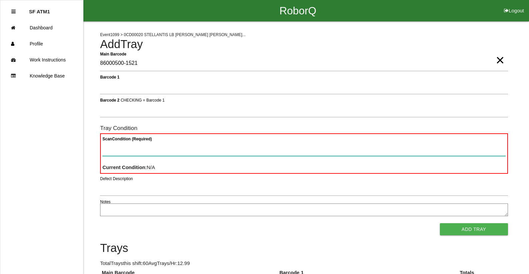
click at [352, 155] on Condition "Scan Condition (Required)" at bounding box center [303, 148] width 403 height 15
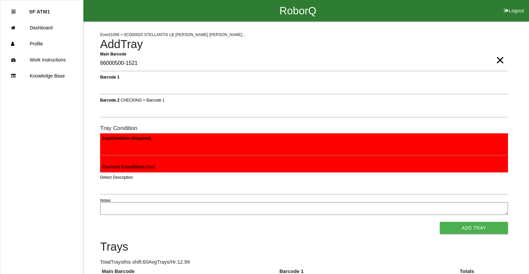
click at [440, 222] on button "Add Tray" at bounding box center [474, 228] width 68 height 12
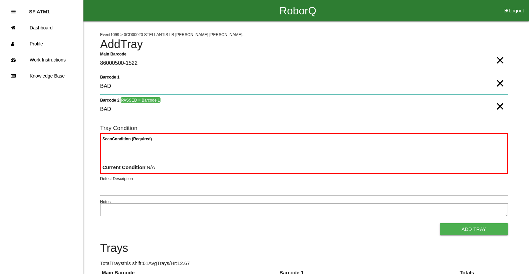
click at [506, 82] on 1 "BAD" at bounding box center [304, 86] width 408 height 15
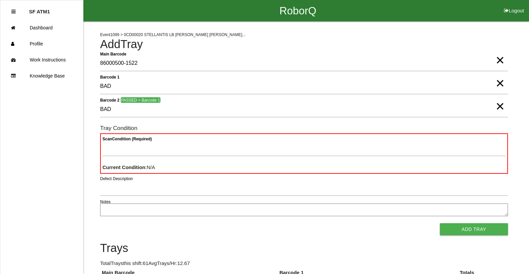
click at [499, 83] on span "×" at bounding box center [500, 76] width 9 height 13
click at [496, 106] on span "×" at bounding box center [500, 99] width 9 height 13
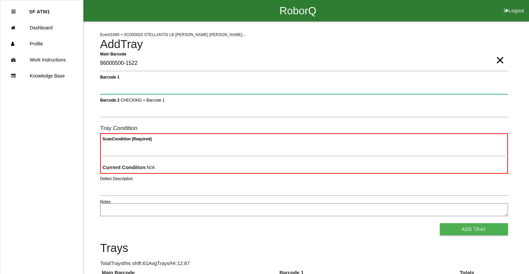
click at [164, 92] on 1 "Barcode 1" at bounding box center [304, 86] width 408 height 15
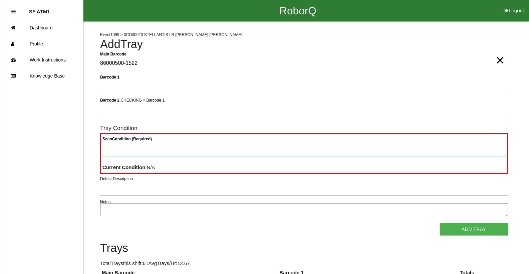
click at [117, 156] on Condition "Scan Condition (Required)" at bounding box center [303, 148] width 403 height 15
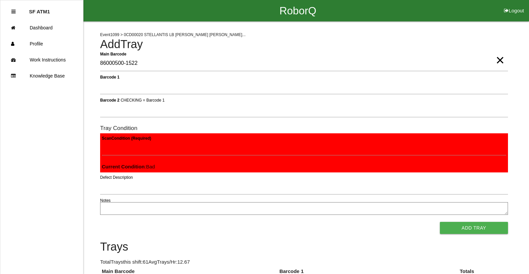
click at [440, 222] on button "Add Tray" at bounding box center [474, 228] width 68 height 12
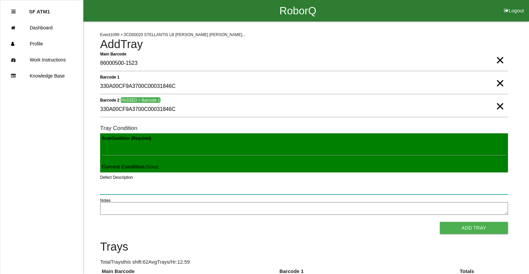
click at [440, 222] on button "Add Tray" at bounding box center [474, 228] width 68 height 12
click button "Add Tray" at bounding box center [474, 228] width 68 height 12
click at [440, 222] on button "Add Tray" at bounding box center [474, 228] width 68 height 12
